Goal: Find specific page/section: Find specific page/section

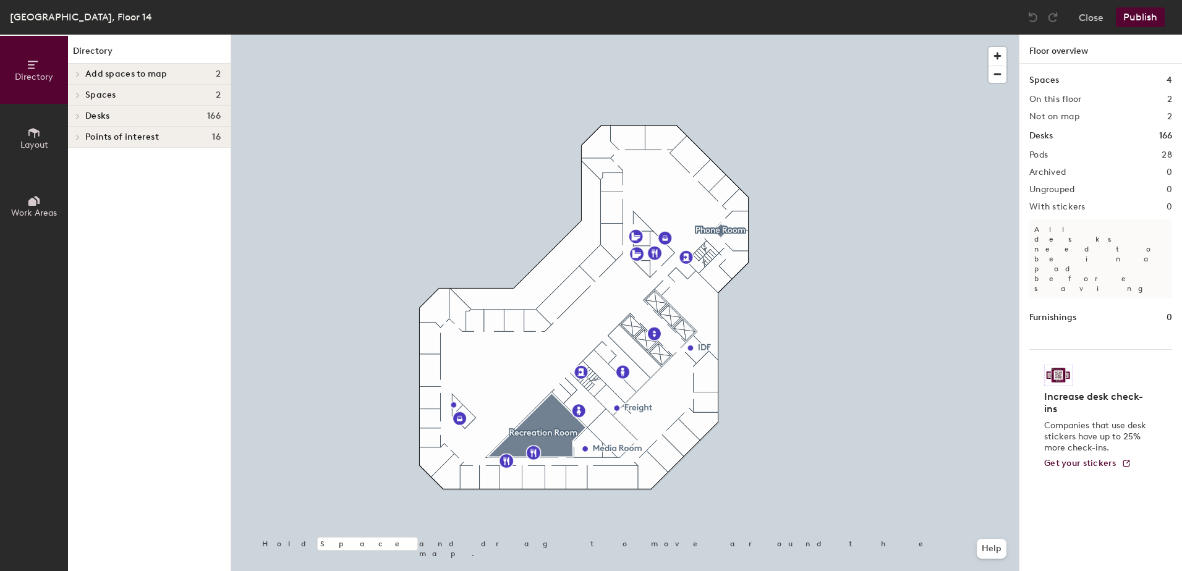
click at [121, 114] on h4 "Desks 166" at bounding box center [152, 116] width 135 height 10
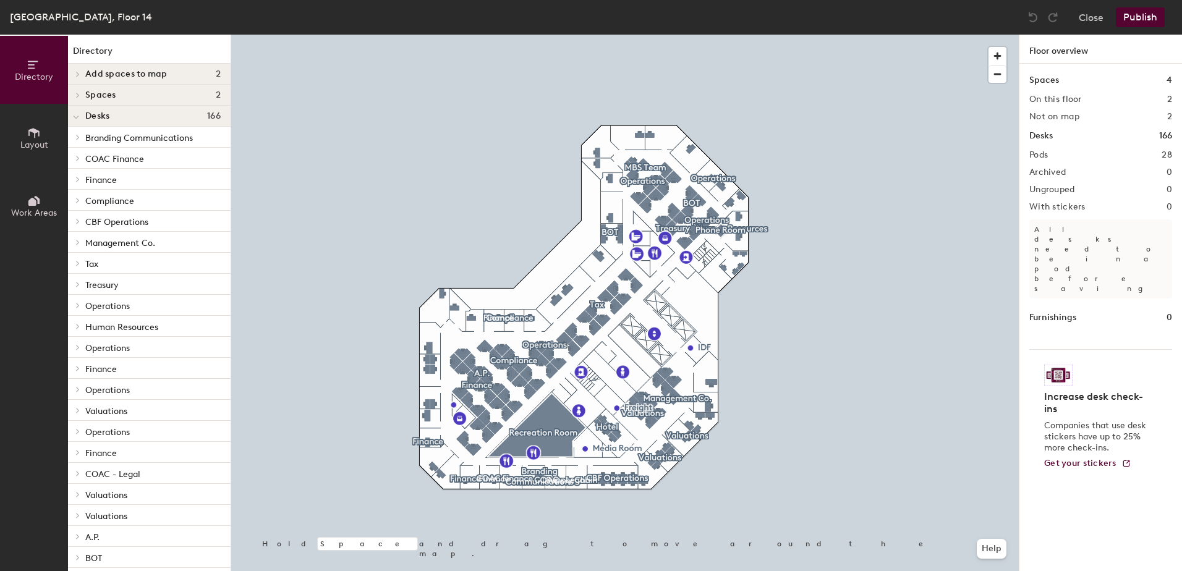
click at [118, 160] on span "COAC Finance" at bounding box center [114, 159] width 59 height 11
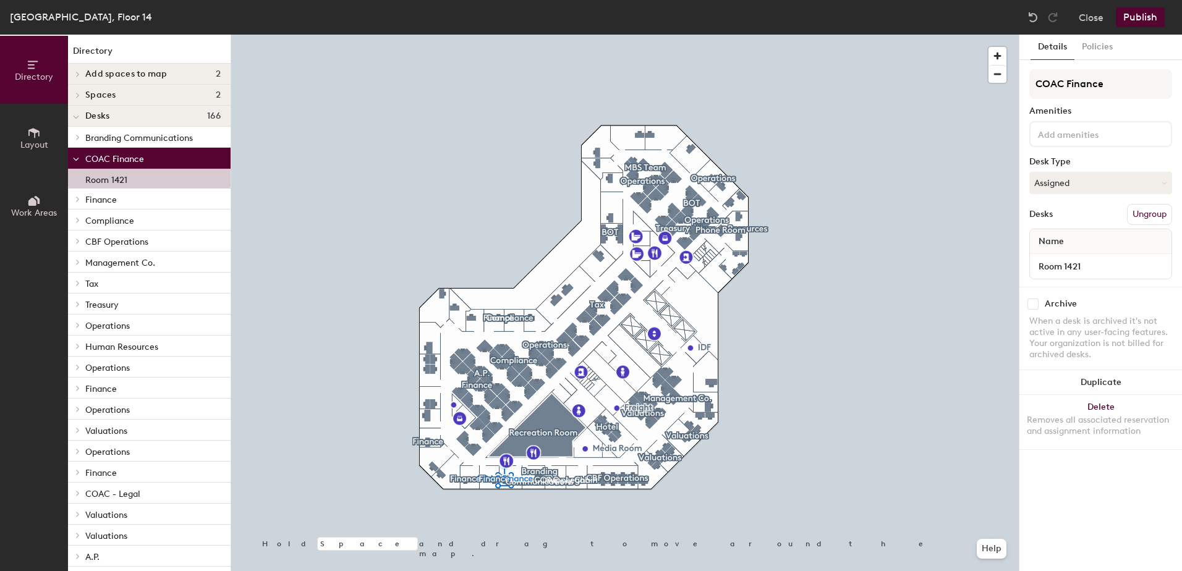
scroll to position [62, 0]
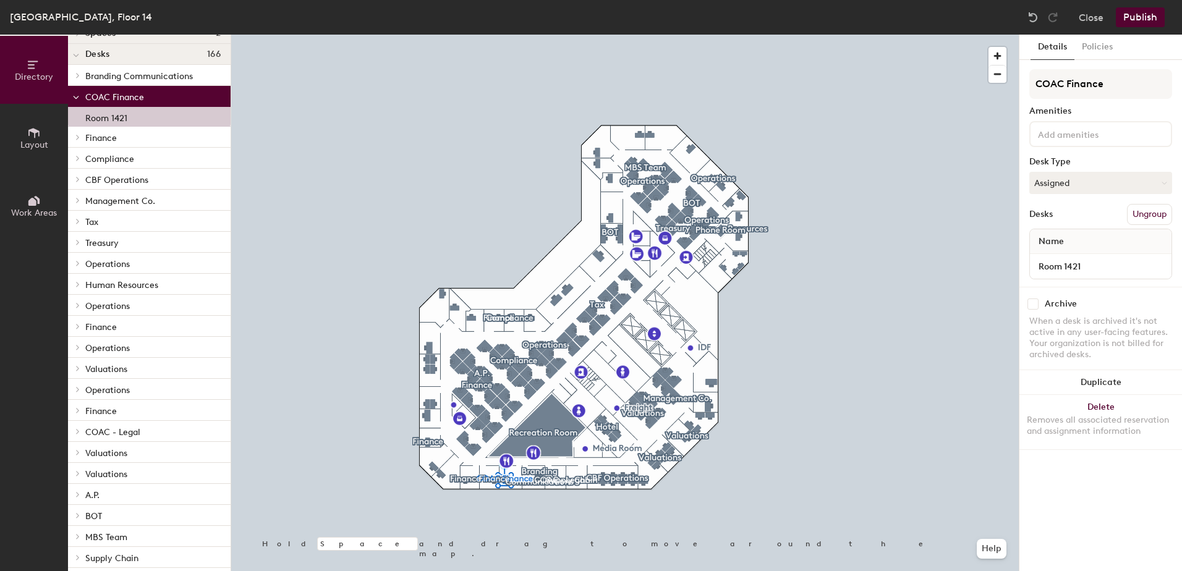
click at [109, 434] on span "COAC - Legal" at bounding box center [112, 432] width 55 height 11
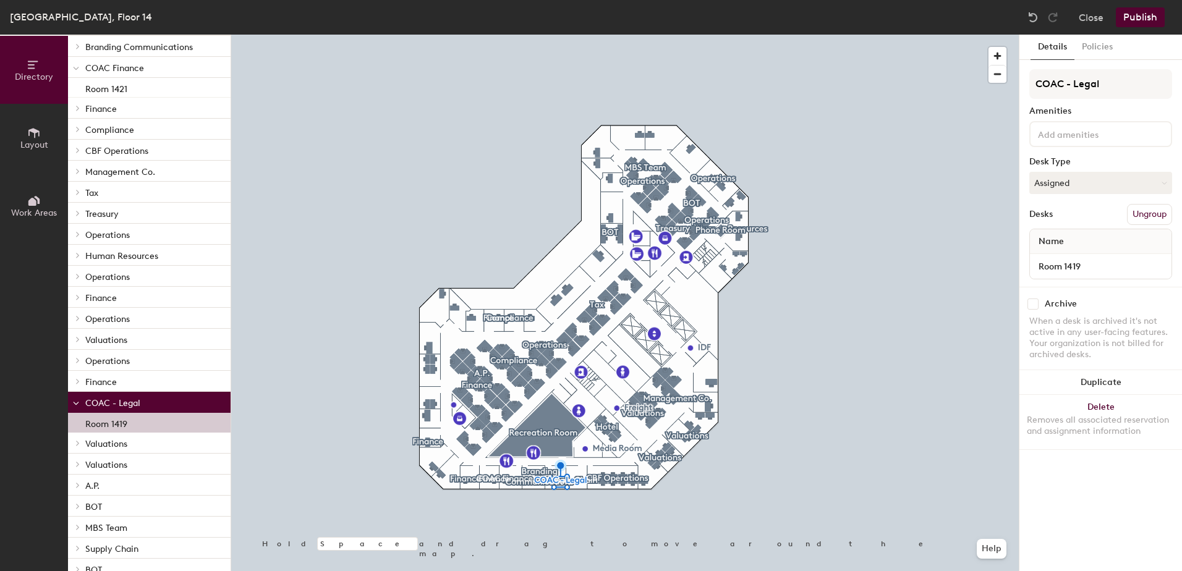
scroll to position [0, 0]
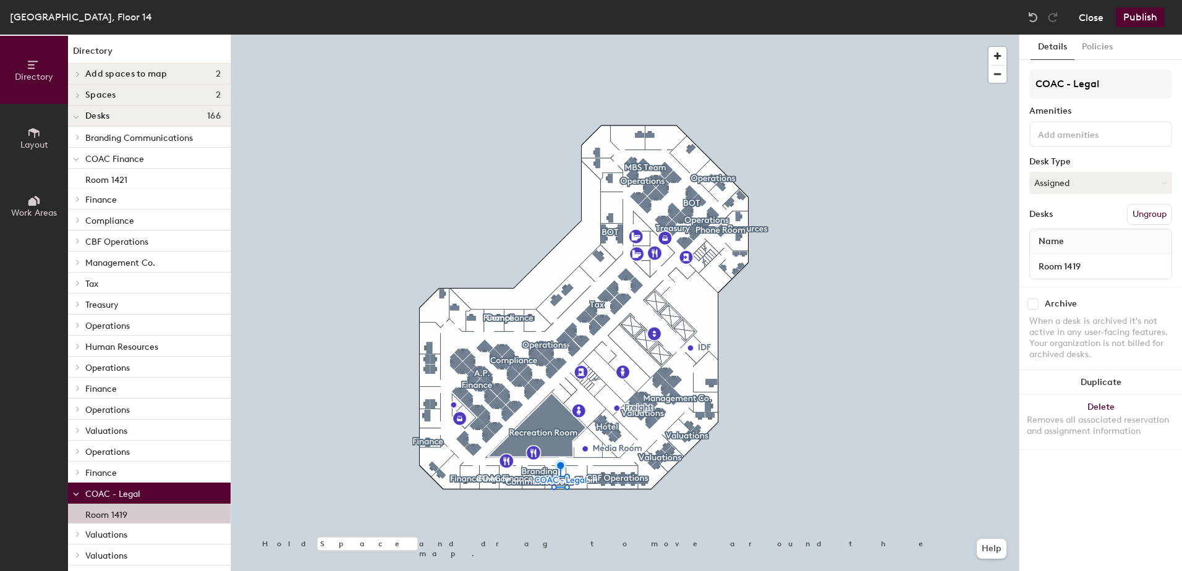
click at [1095, 17] on button "Close" at bounding box center [1091, 17] width 25 height 20
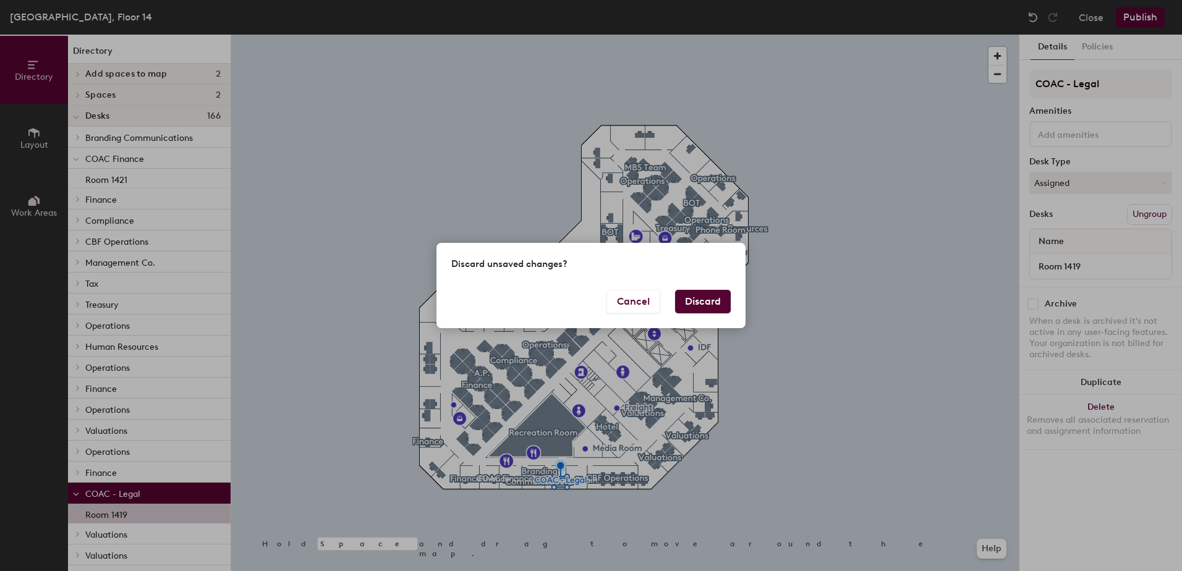
click at [717, 302] on button "Discard" at bounding box center [703, 302] width 56 height 24
